Goal: Use online tool/utility

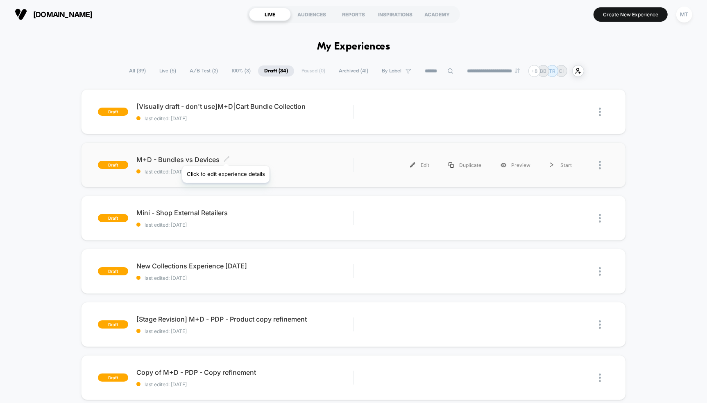
click at [225, 156] on icon at bounding box center [226, 159] width 6 height 6
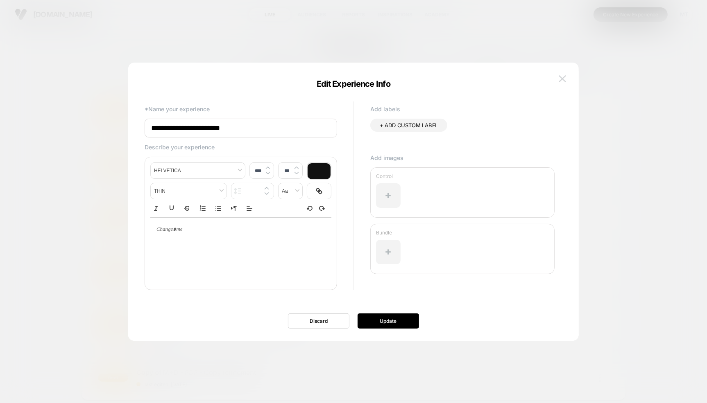
click at [561, 75] on button at bounding box center [562, 79] width 12 height 12
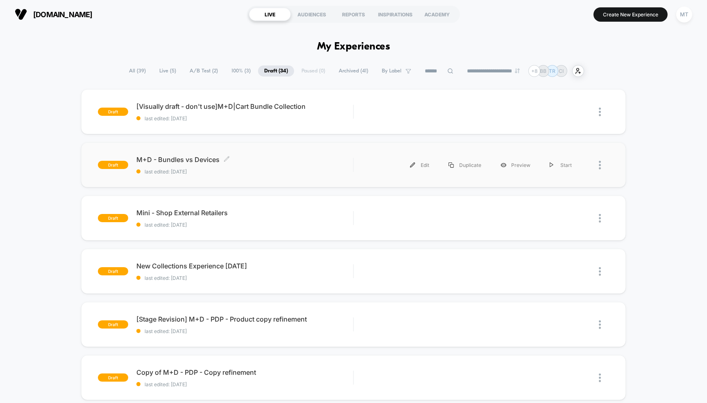
click at [324, 166] on div "M+D - Bundles vs Devices Click to edit experience details Click to edit experie…" at bounding box center [244, 165] width 217 height 19
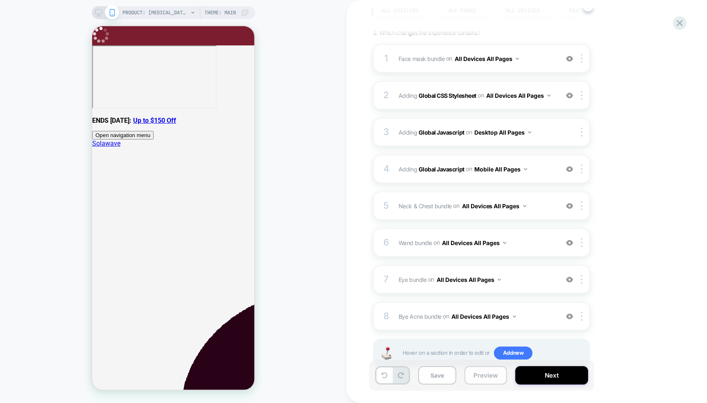
click at [485, 377] on button "Preview" at bounding box center [485, 375] width 43 height 18
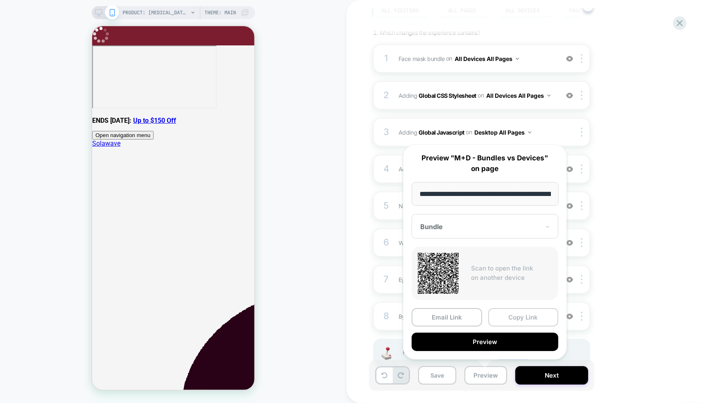
click at [524, 321] on button "Copy Link" at bounding box center [523, 317] width 70 height 18
